Goal: Information Seeking & Learning: Learn about a topic

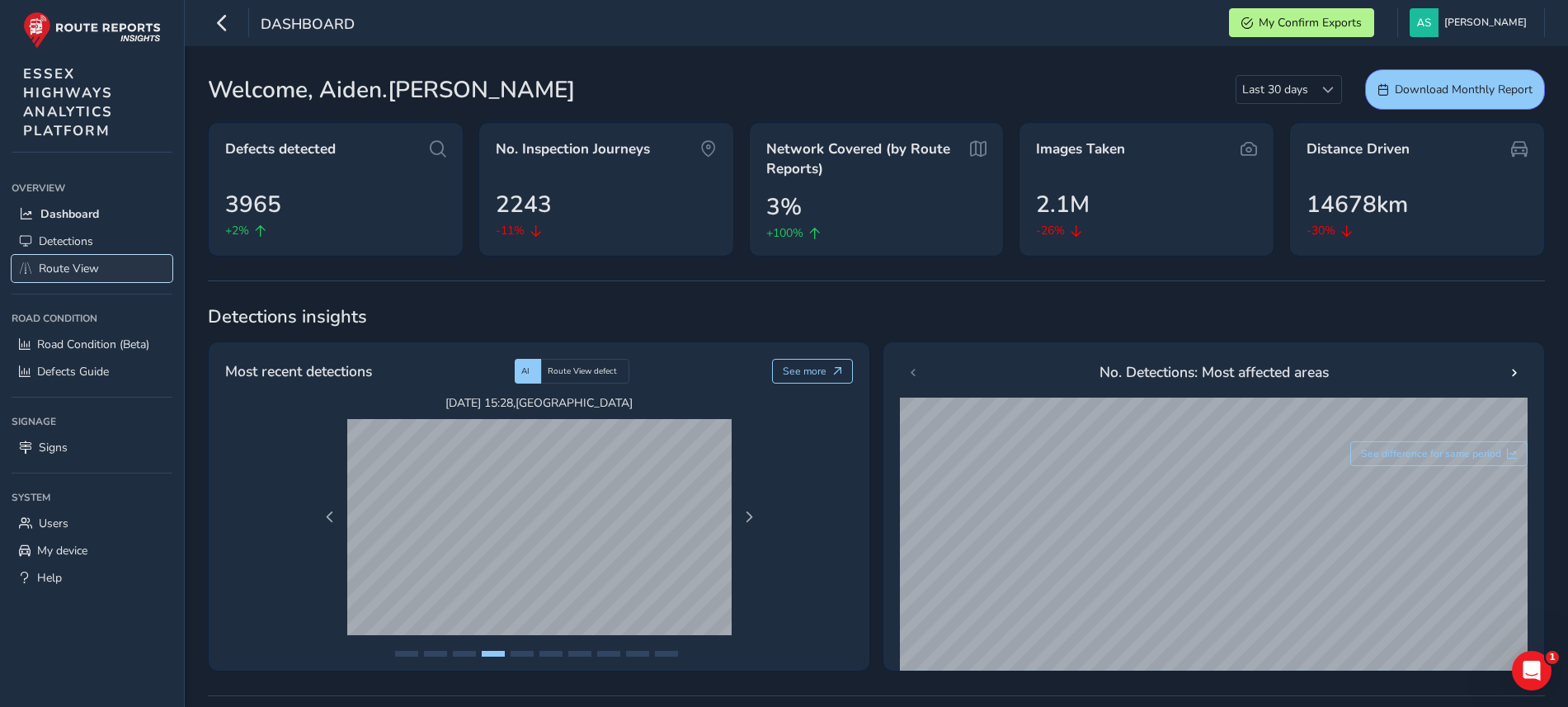
click at [98, 275] on span "Route View" at bounding box center [69, 268] width 60 height 16
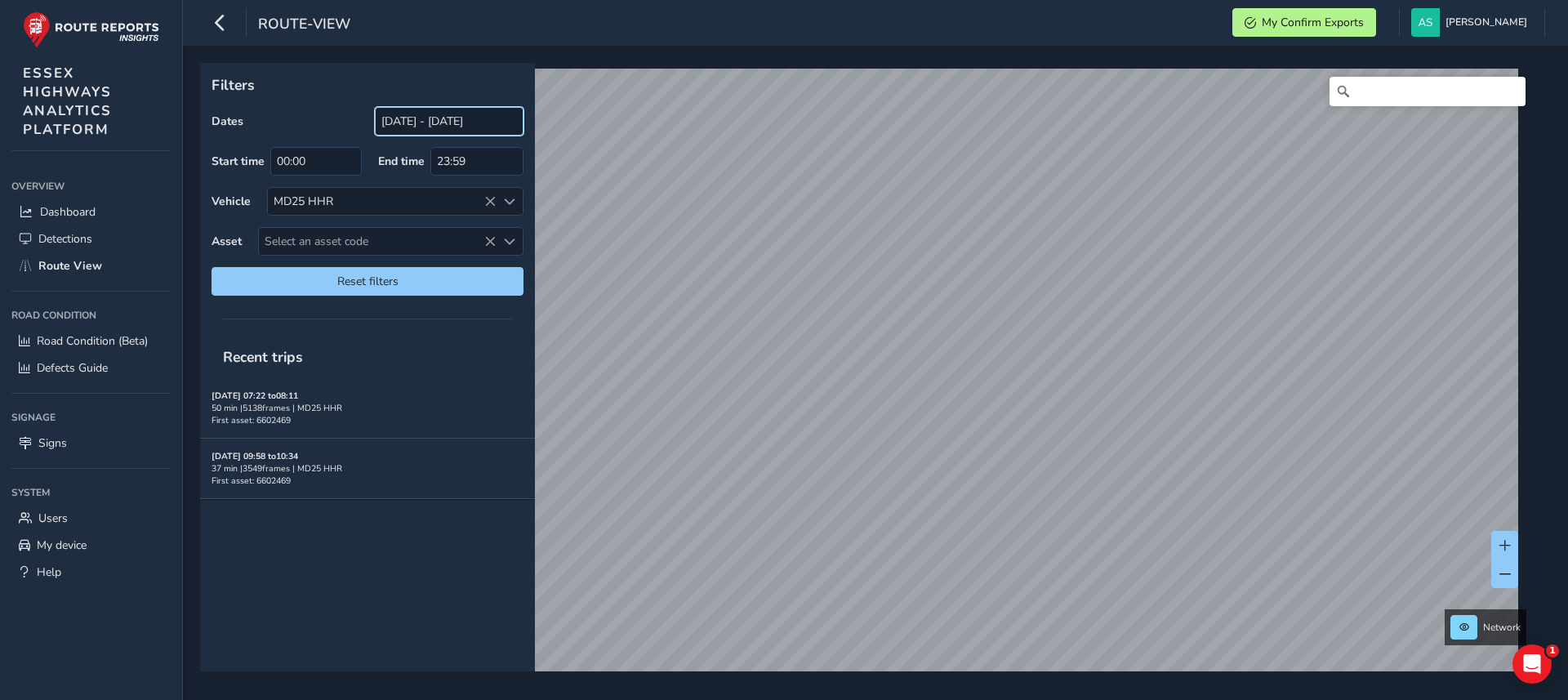
click at [418, 126] on input "[DATE] - [DATE]" at bounding box center [449, 121] width 149 height 29
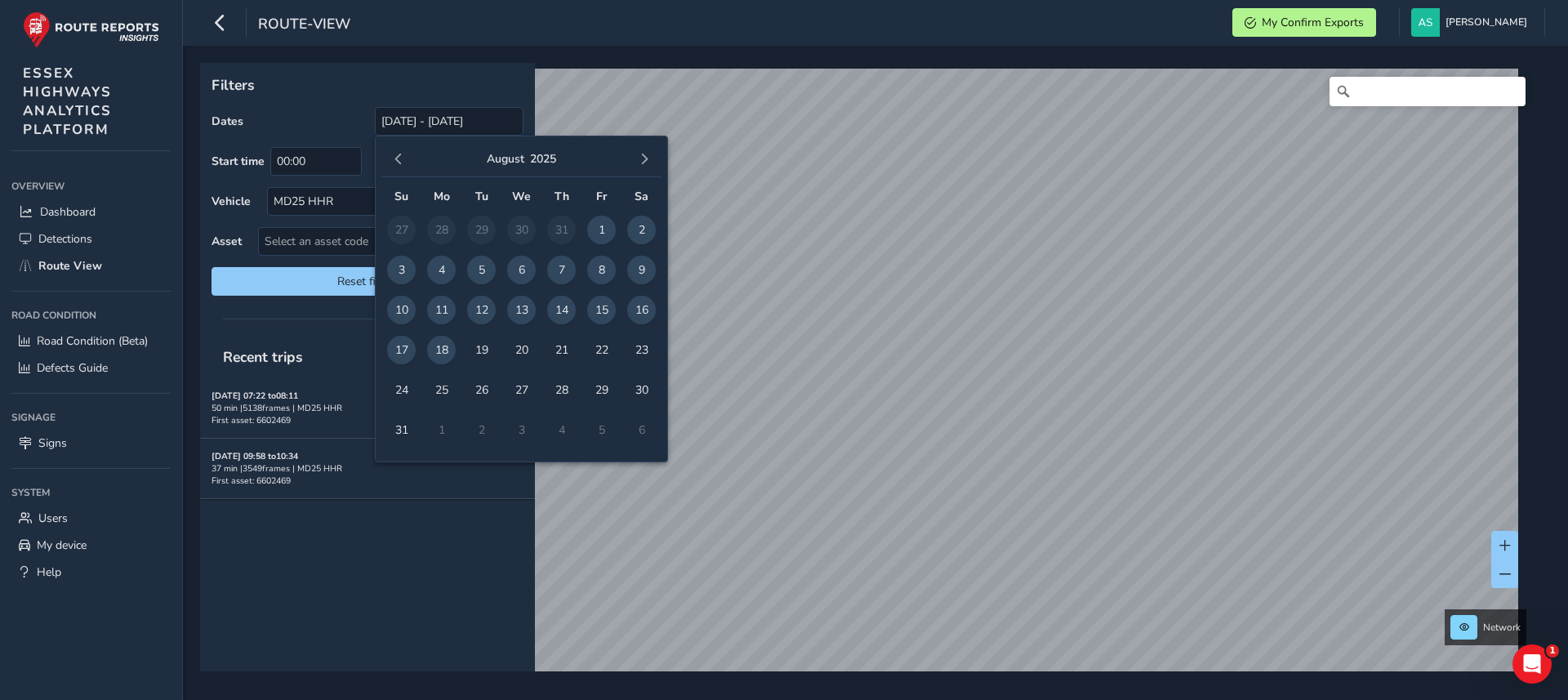
click at [599, 236] on span "1" at bounding box center [601, 230] width 29 height 29
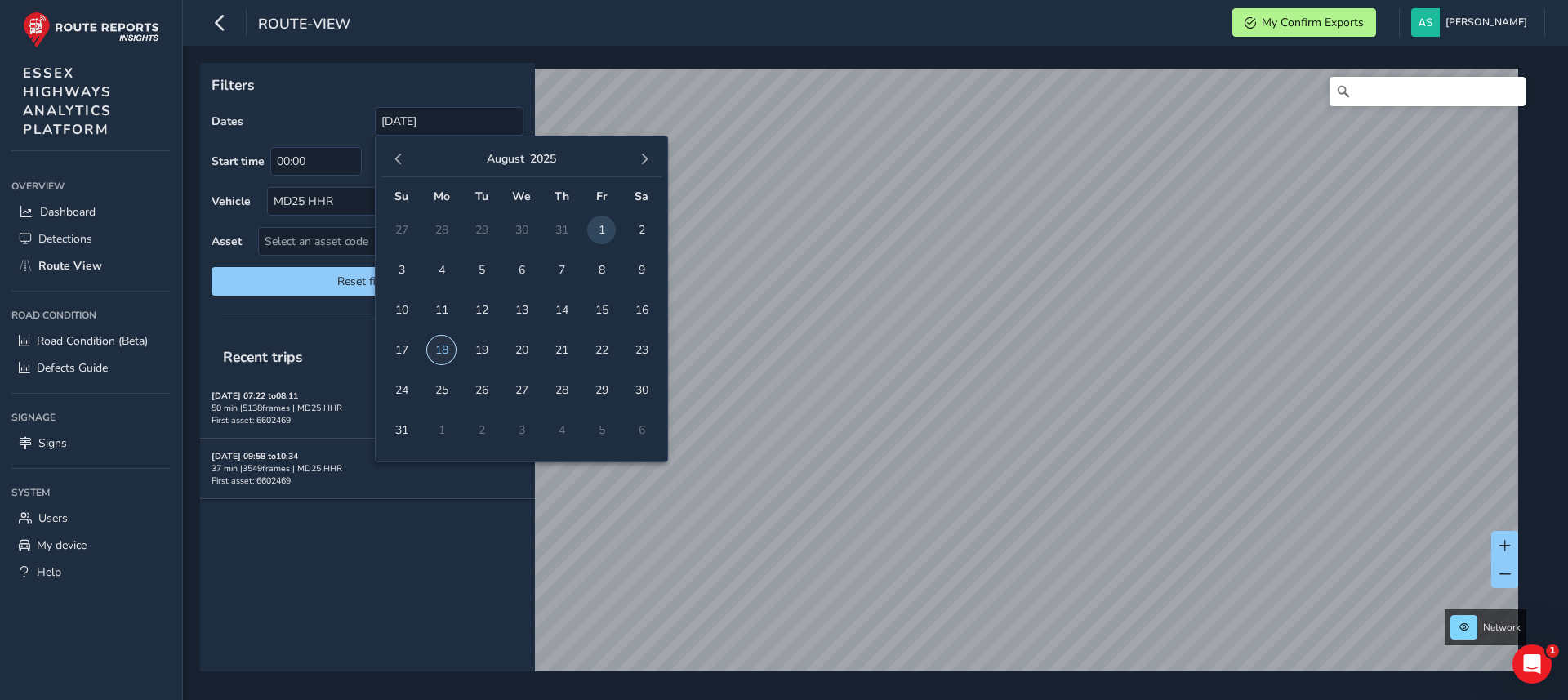
click at [444, 352] on span "18" at bounding box center [441, 350] width 29 height 29
type input "[DATE] - [DATE]"
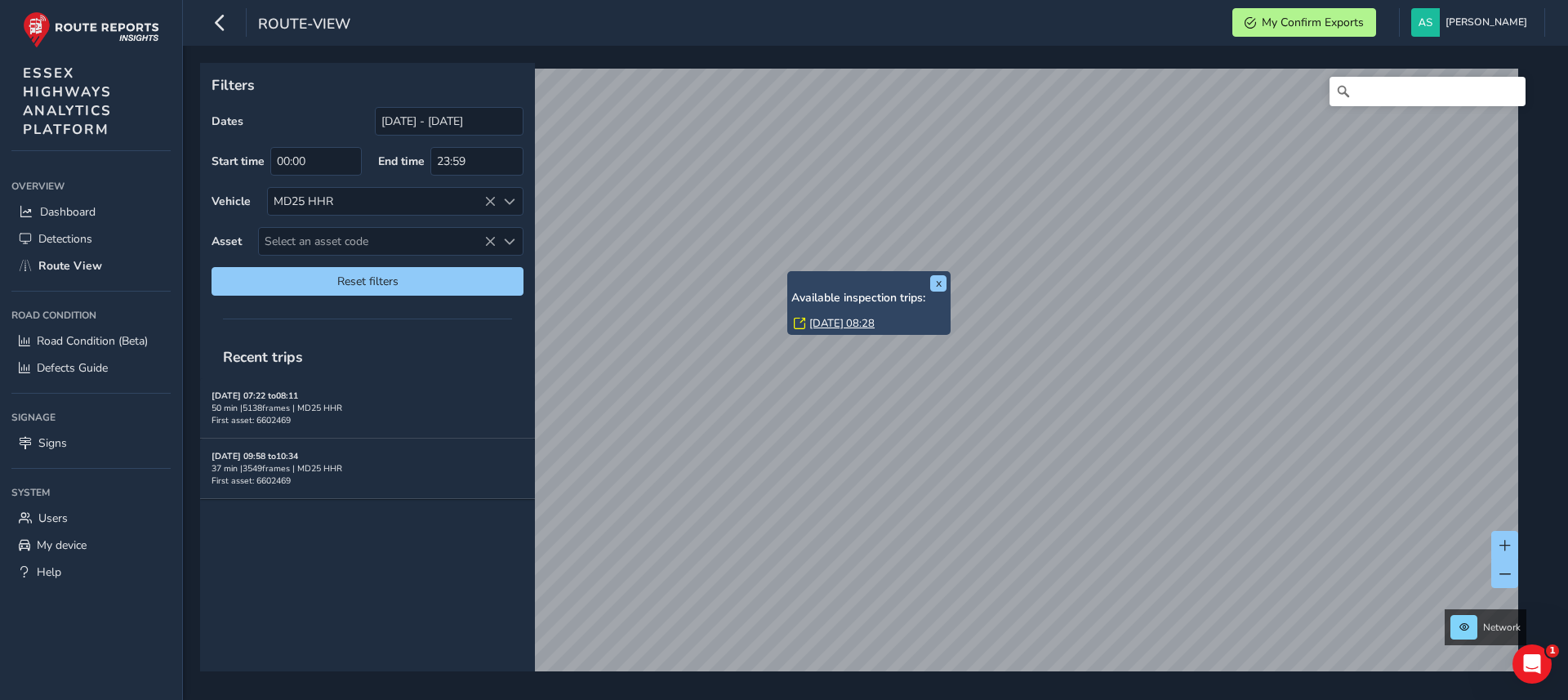
click at [834, 321] on link "[DATE] 08:28" at bounding box center [842, 323] width 65 height 15
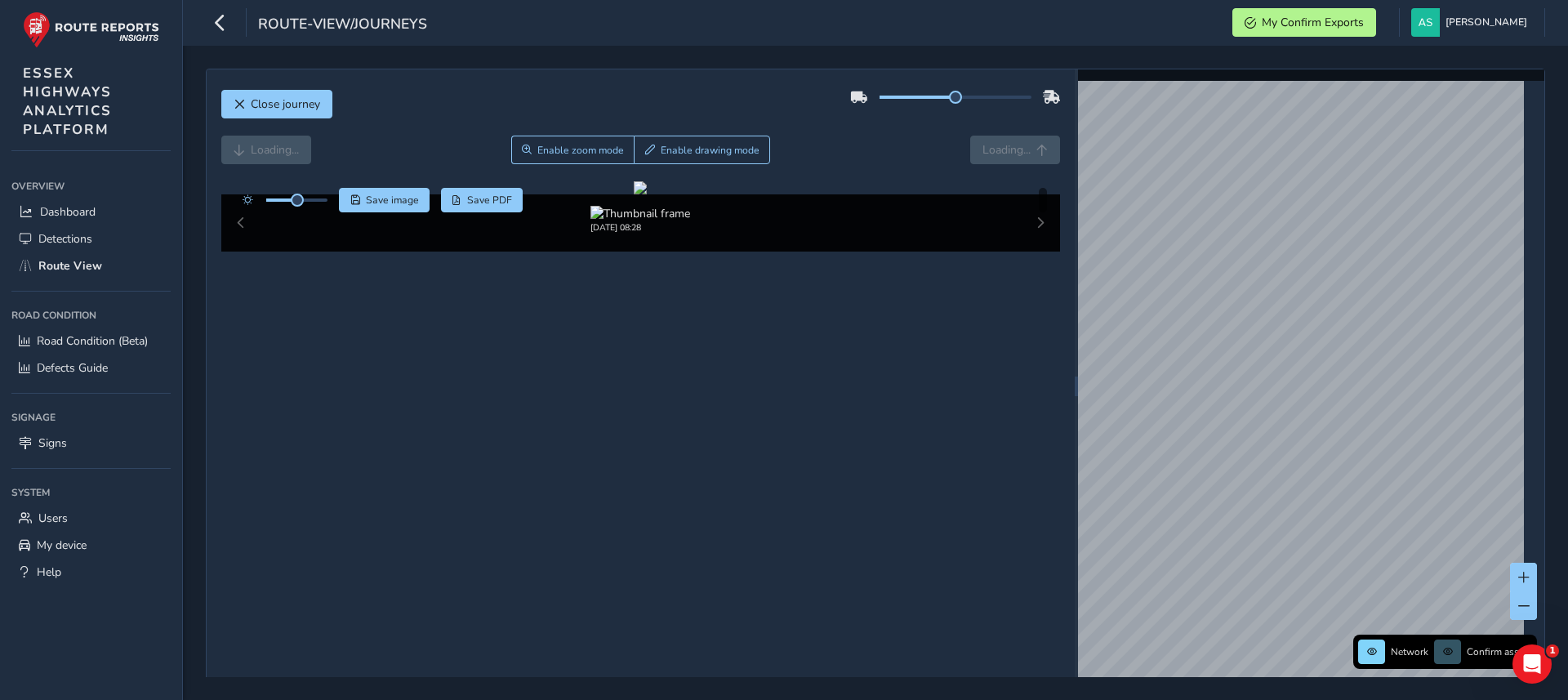
click at [1025, 163] on div "Loading... Enable zoom mode Enable drawing mode Loading..." at bounding box center [641, 150] width 839 height 29
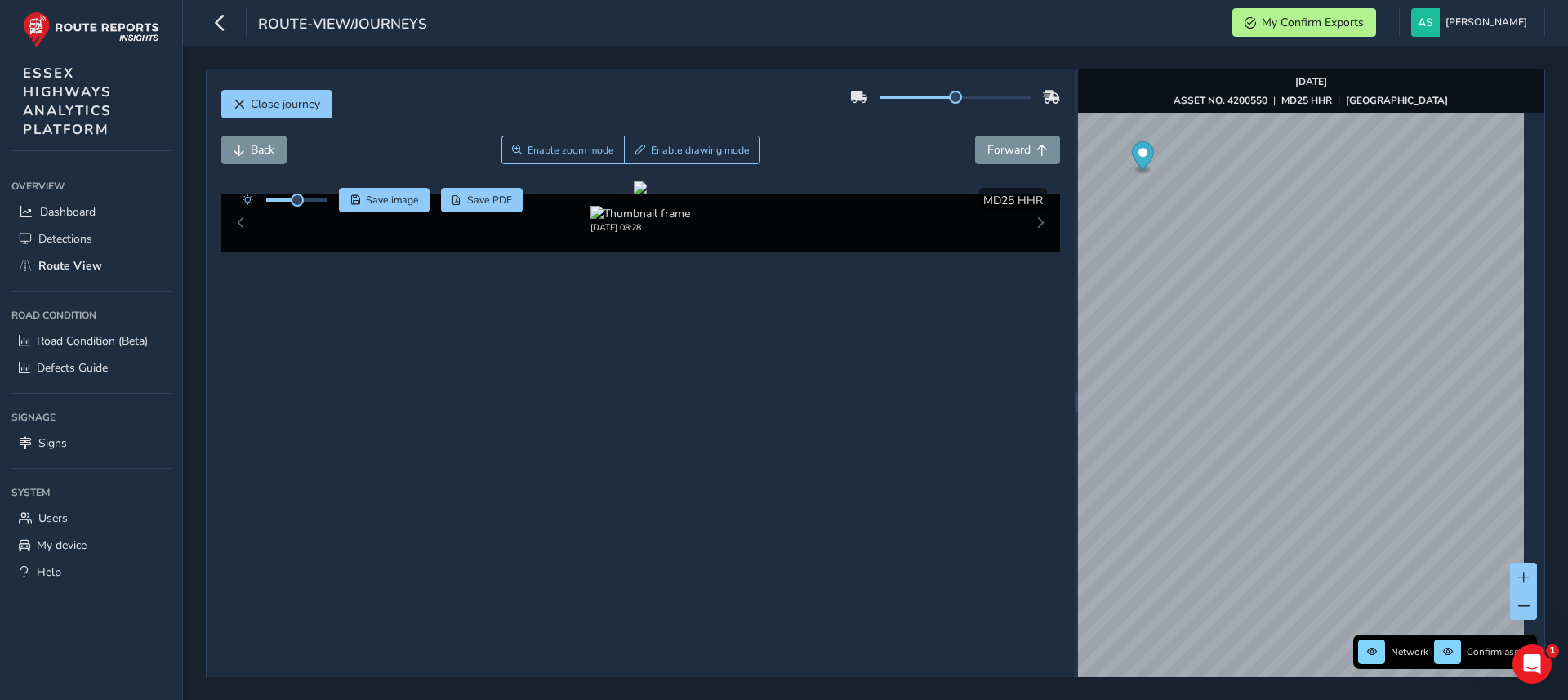
click at [1346, 637] on div "Network Confirm assets [DATE] ASSET NO. 4200550 | MD25 HHR | [GEOGRAPHIC_DATA]" at bounding box center [1311, 401] width 466 height 664
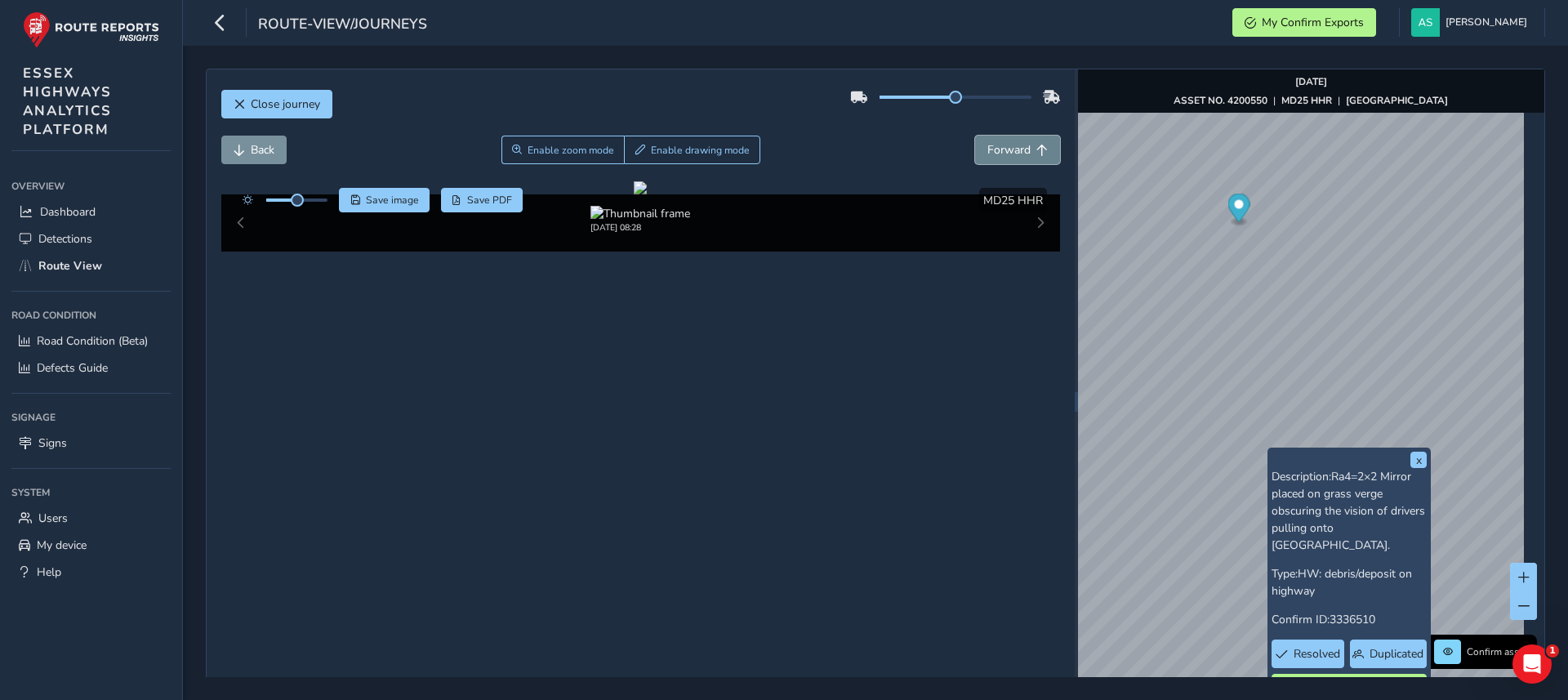
click at [1036, 150] on span "Forward" at bounding box center [1042, 150] width 11 height 11
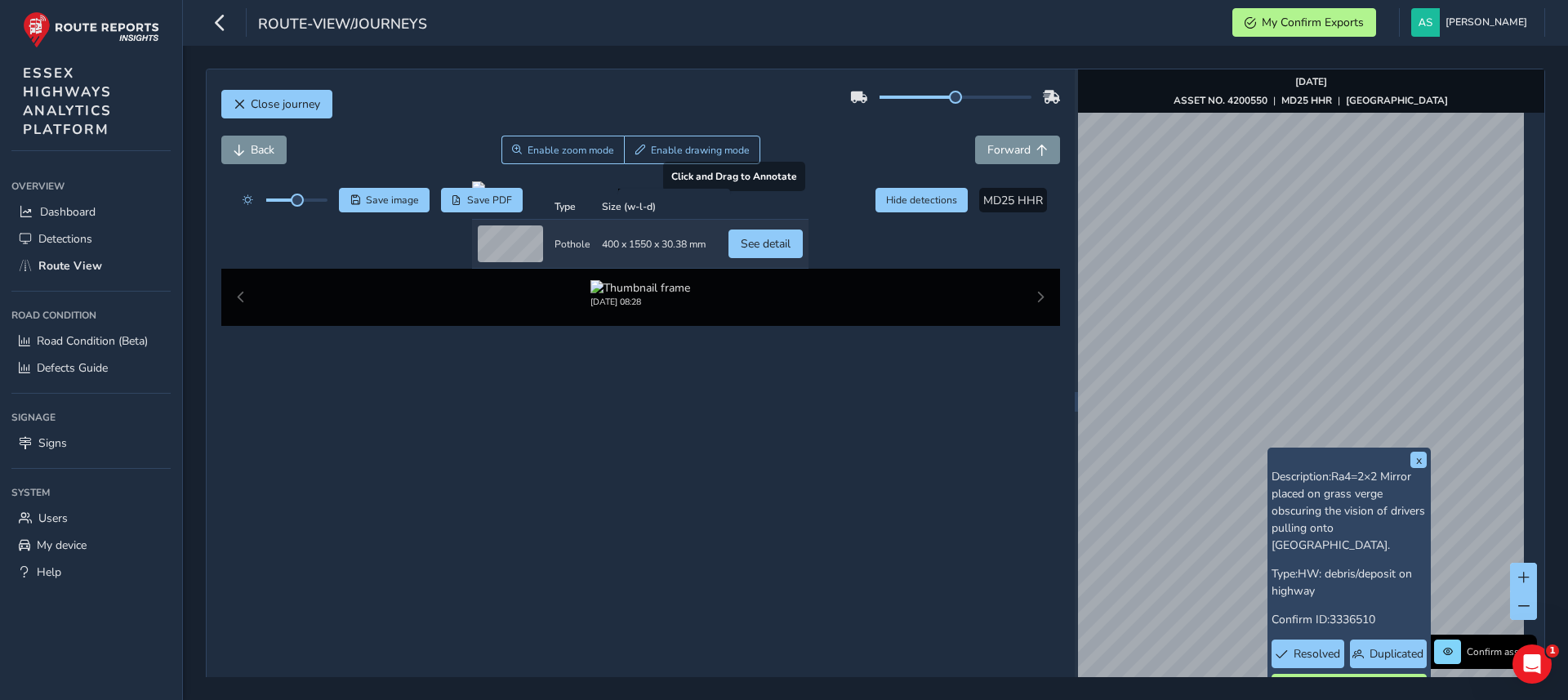
click at [592, 194] on div at bounding box center [640, 188] width 336 height 13
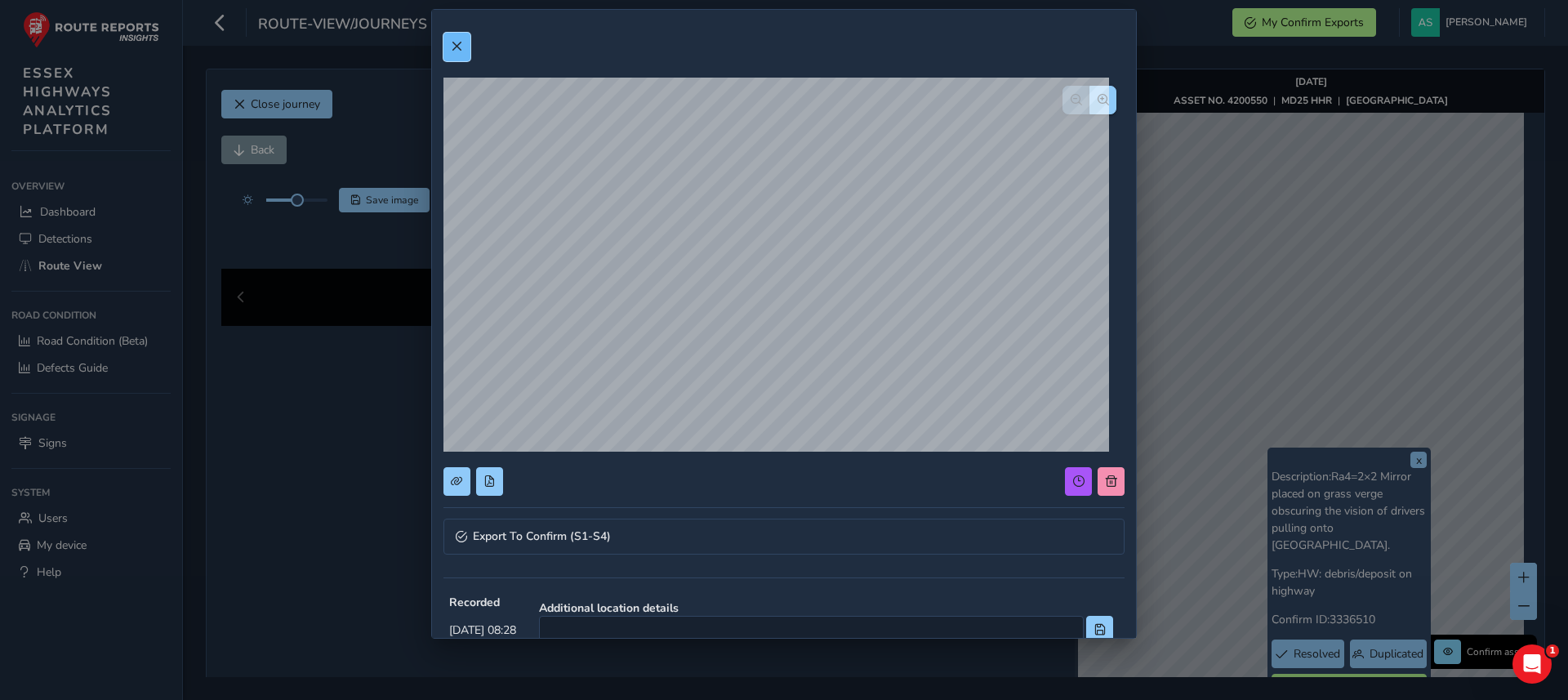
click at [469, 55] on button at bounding box center [457, 47] width 27 height 29
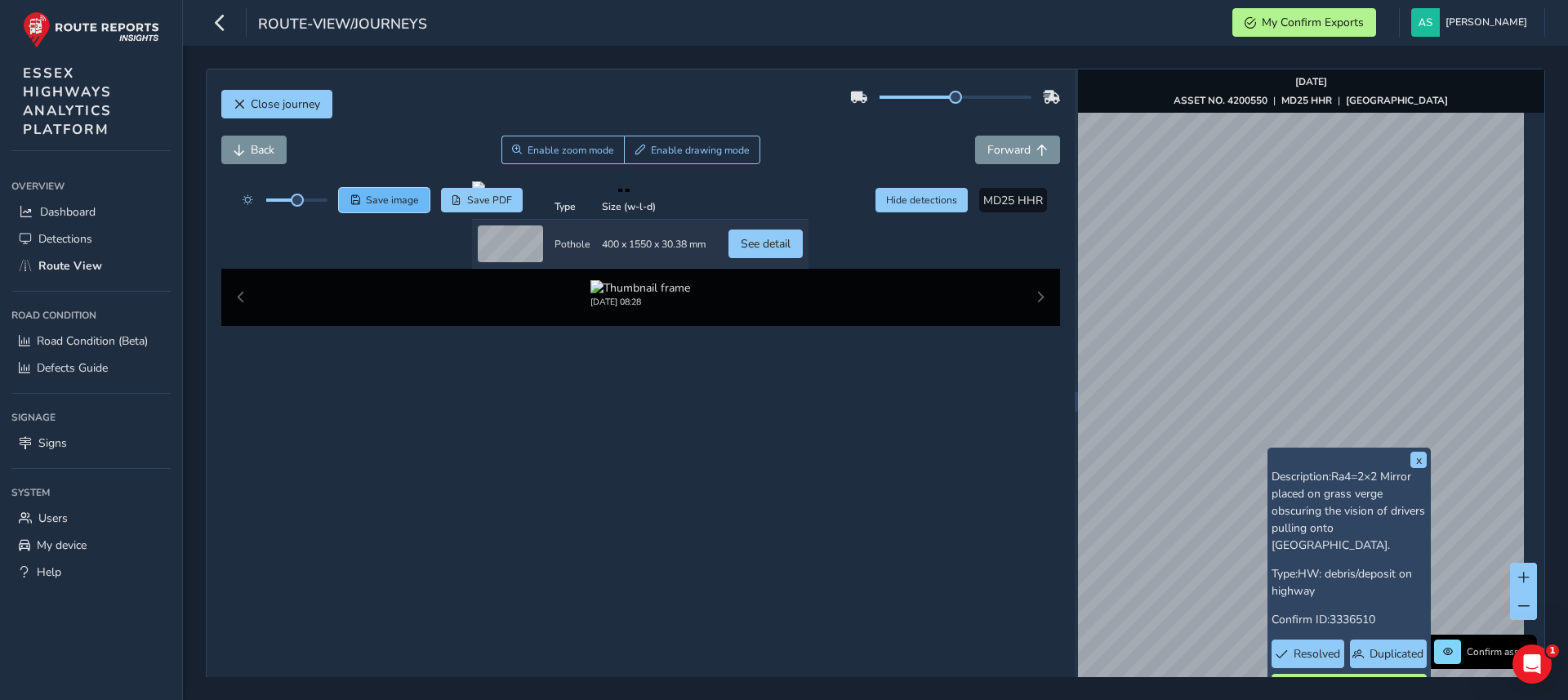
click at [376, 201] on span "Save image" at bounding box center [392, 200] width 53 height 13
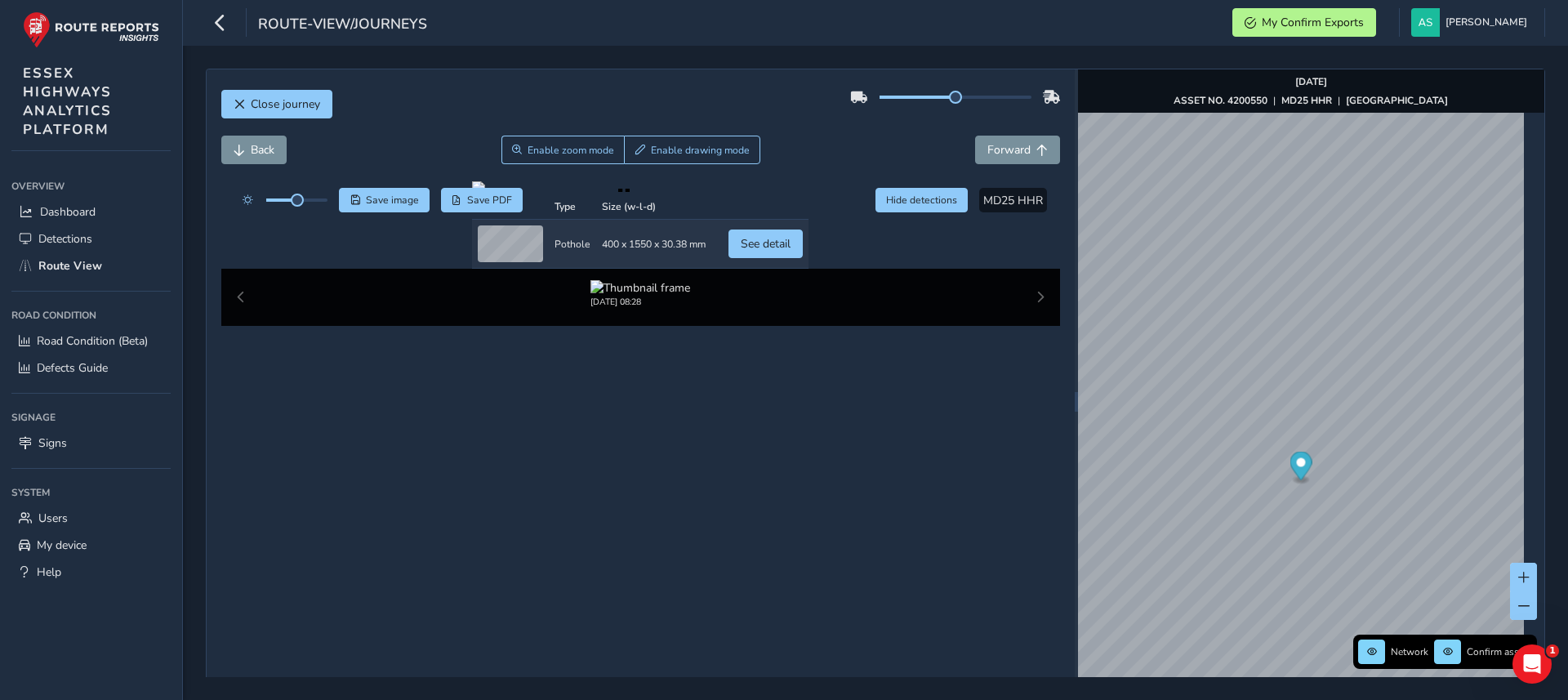
click at [326, 126] on div "Close journey" at bounding box center [641, 110] width 839 height 52
click at [278, 97] on span "Close journey" at bounding box center [285, 104] width 69 height 16
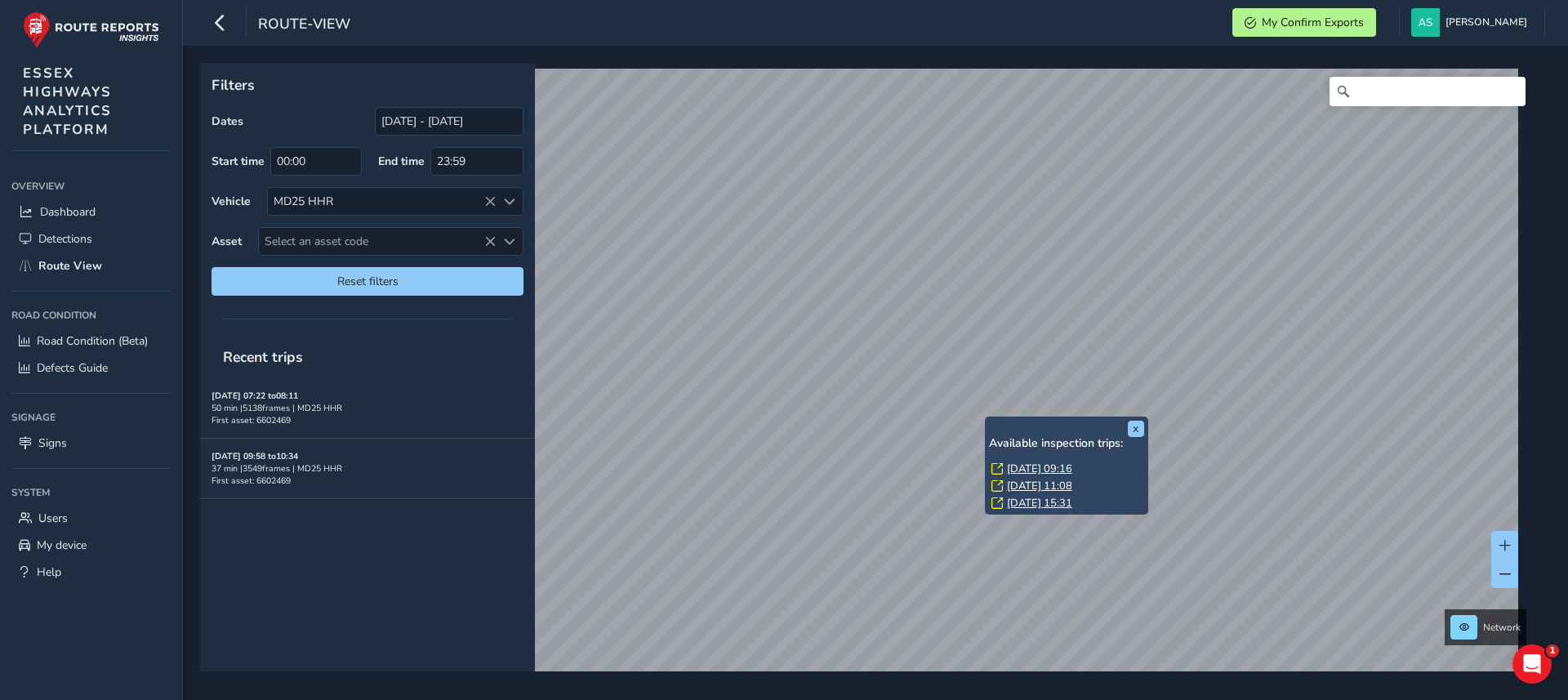
click at [1021, 462] on link "[DATE] 09:16" at bounding box center [1039, 469] width 65 height 15
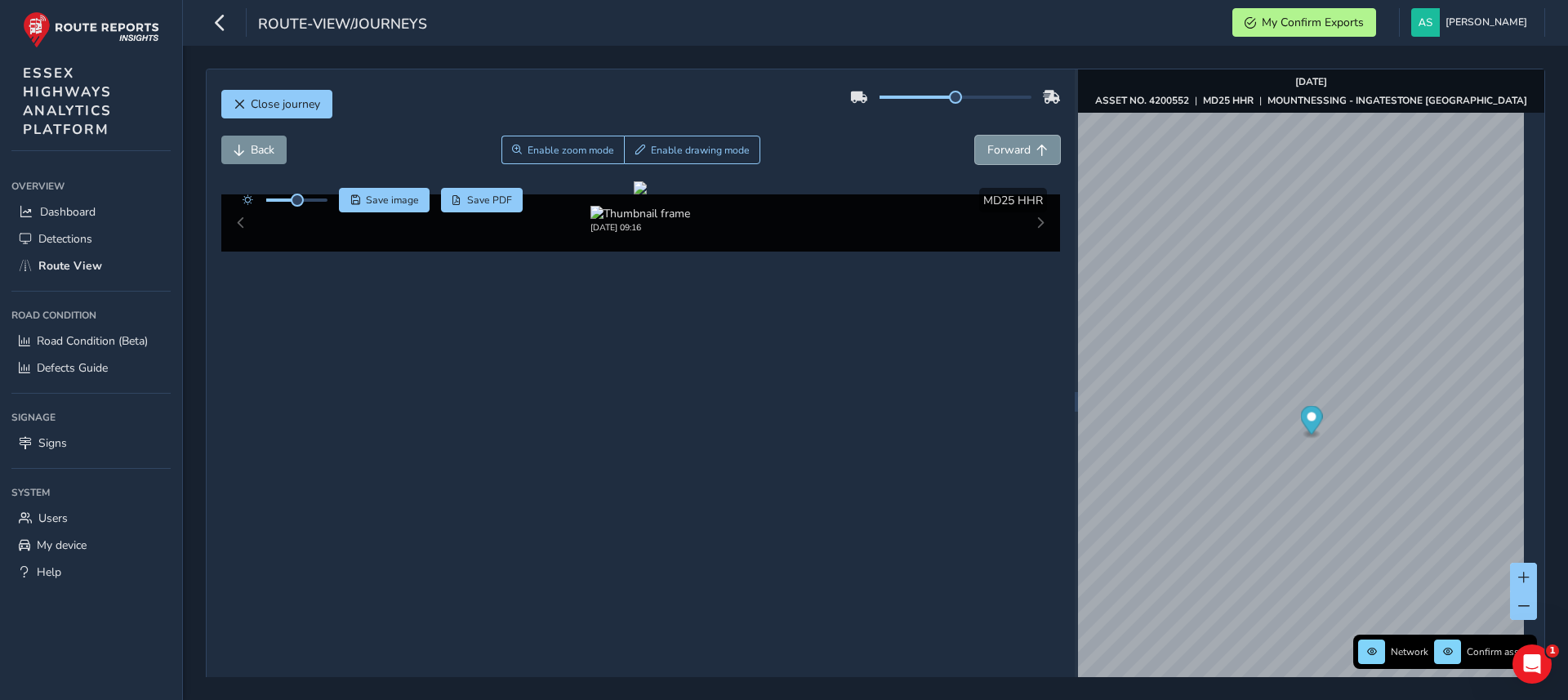
click at [991, 148] on span "Forward" at bounding box center [1009, 150] width 43 height 16
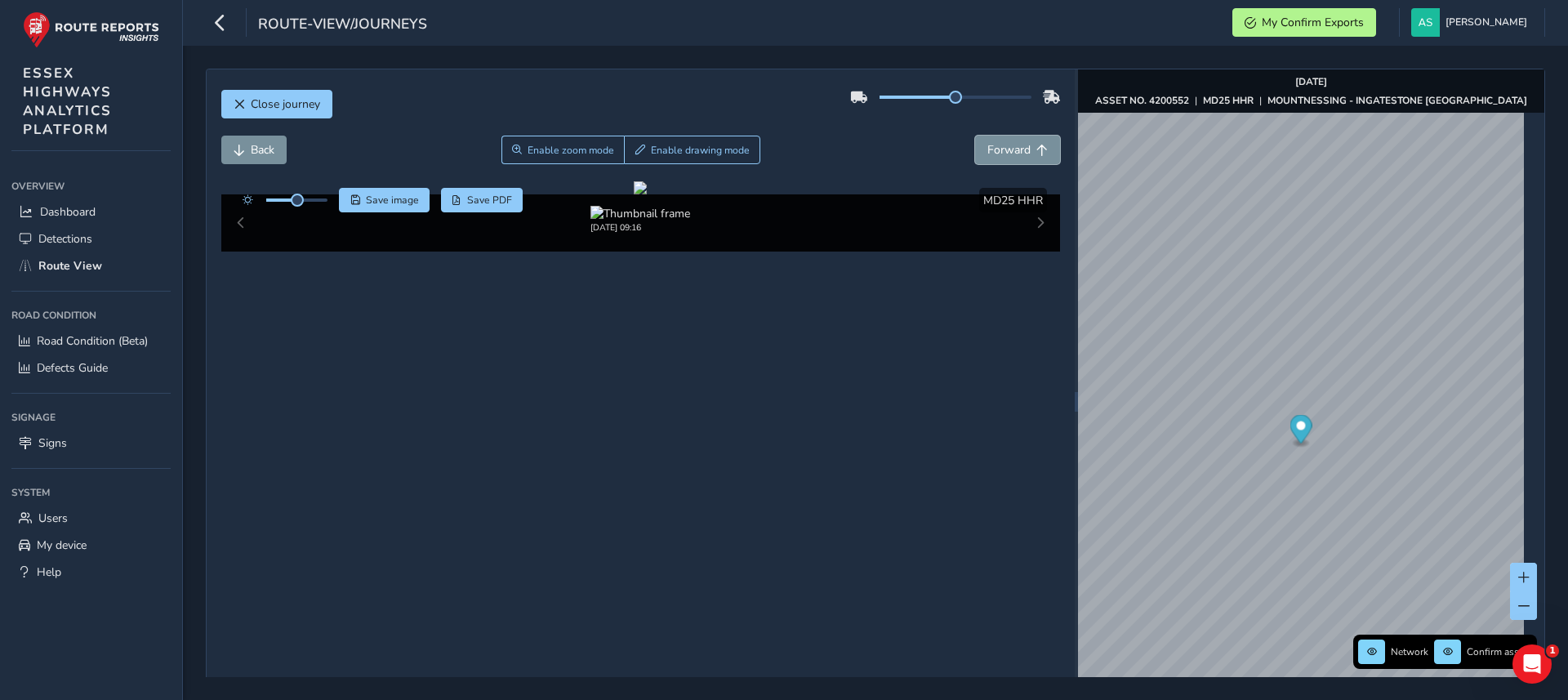
click at [991, 148] on span "Forward" at bounding box center [1009, 150] width 43 height 16
click at [258, 147] on span "Back" at bounding box center [262, 150] width 23 height 16
